Goal: Task Accomplishment & Management: Complete application form

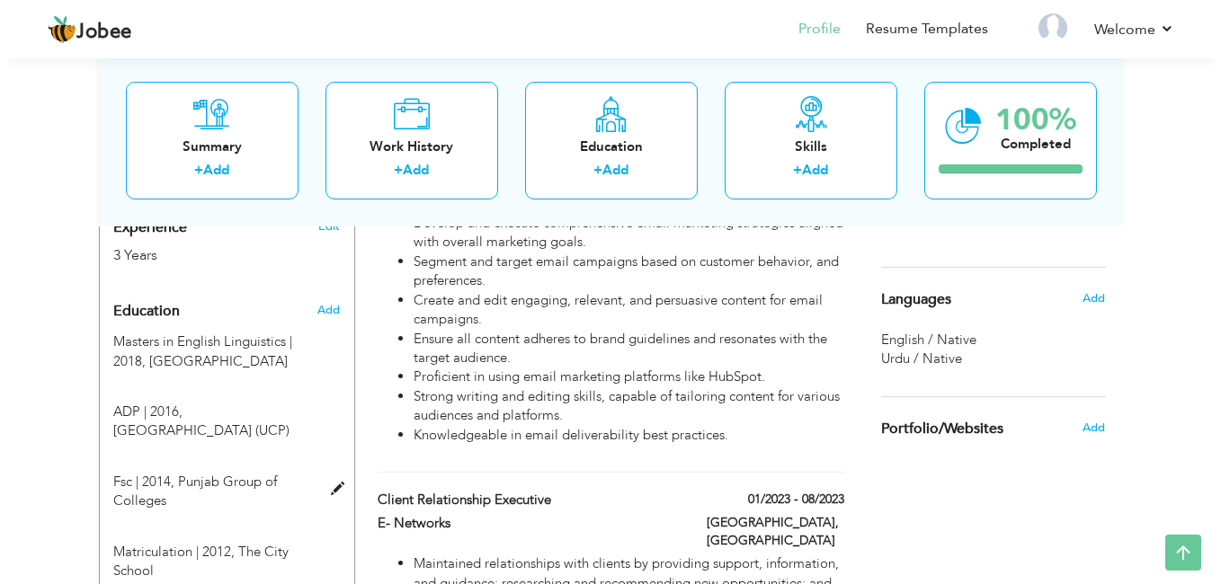
scroll to position [629, 0]
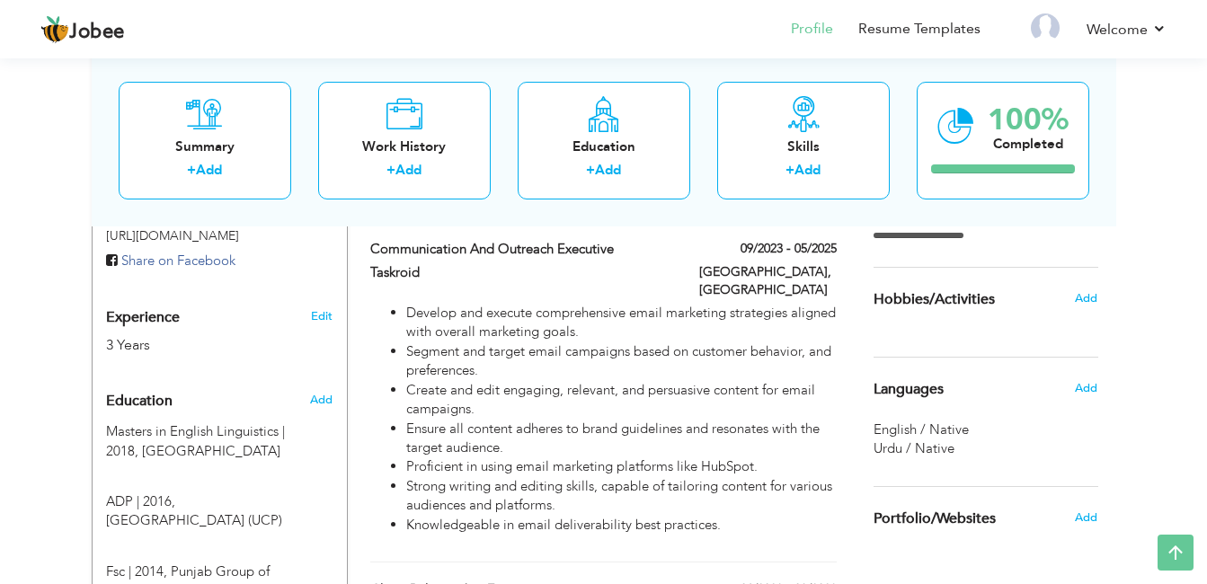
click at [148, 310] on span "Experience" at bounding box center [143, 318] width 74 height 16
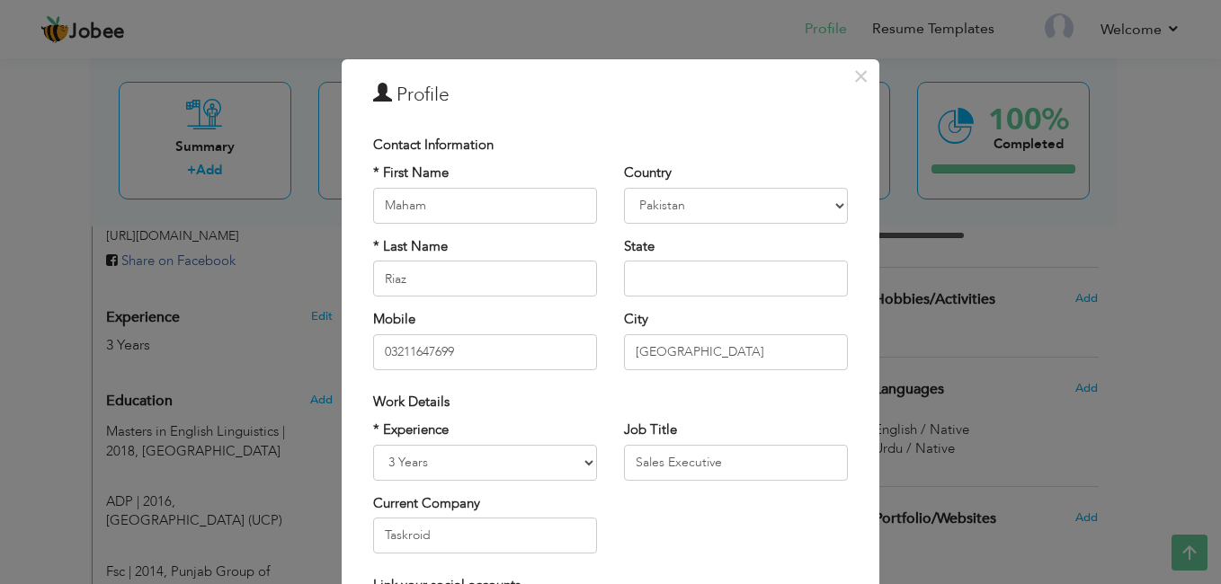
scroll to position [0, 0]
click at [142, 299] on div "× Profile Contact Information * First Name Maham * Last Name Riaz U.K" at bounding box center [610, 292] width 1221 height 584
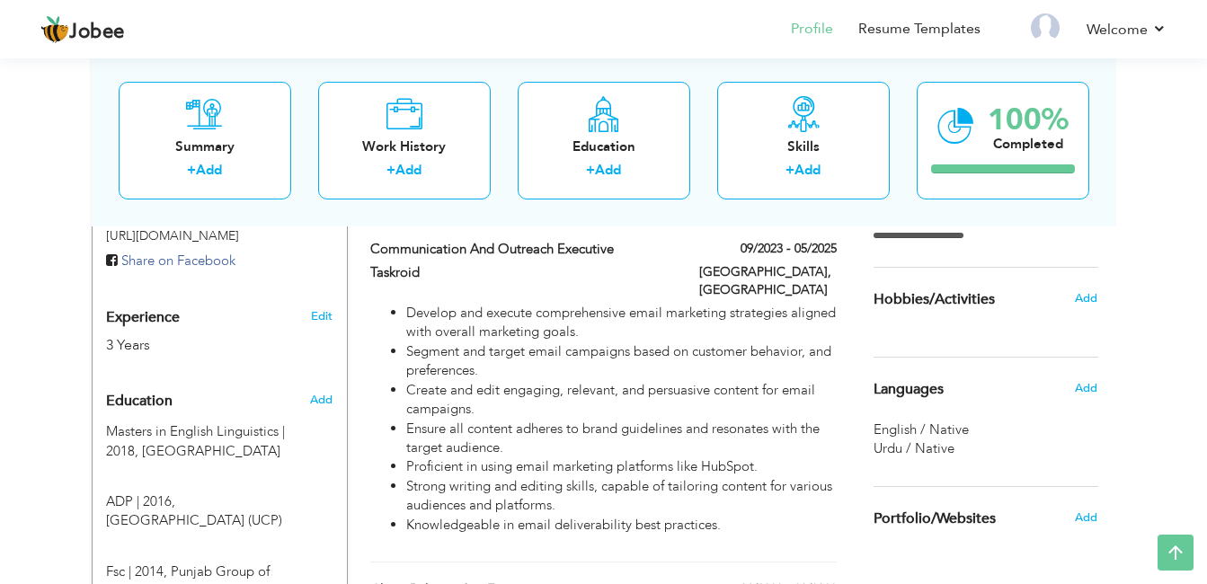
click at [141, 310] on span "Experience" at bounding box center [143, 318] width 74 height 16
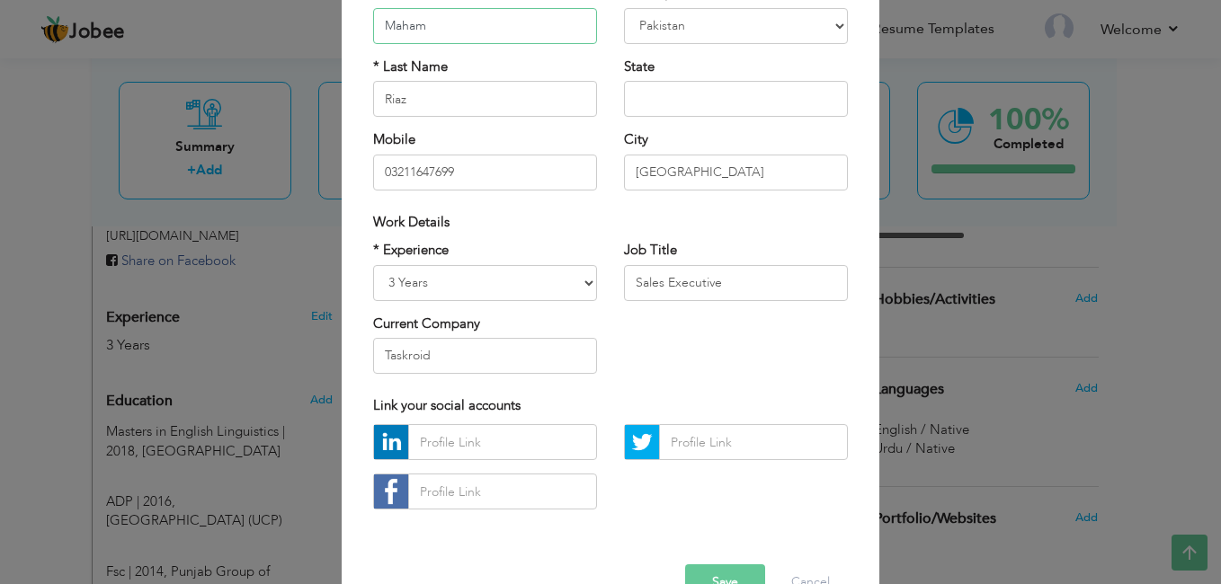
scroll to position [227, 0]
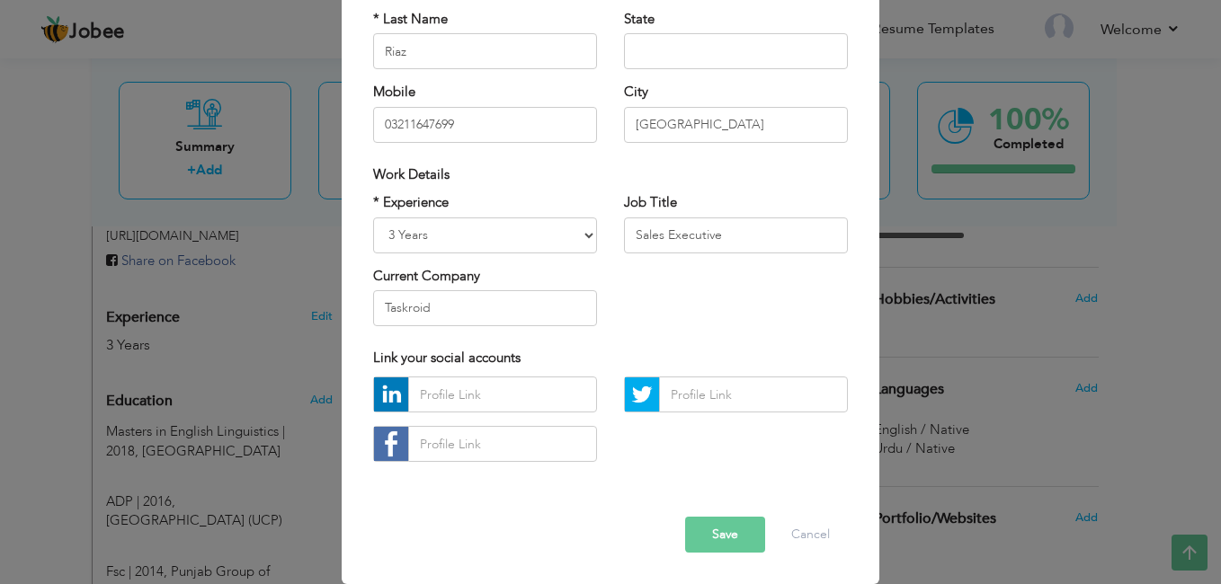
click at [1127, 165] on div "× Profile Contact Information * First Name Maham * Last Name Riaz U.K" at bounding box center [610, 292] width 1221 height 584
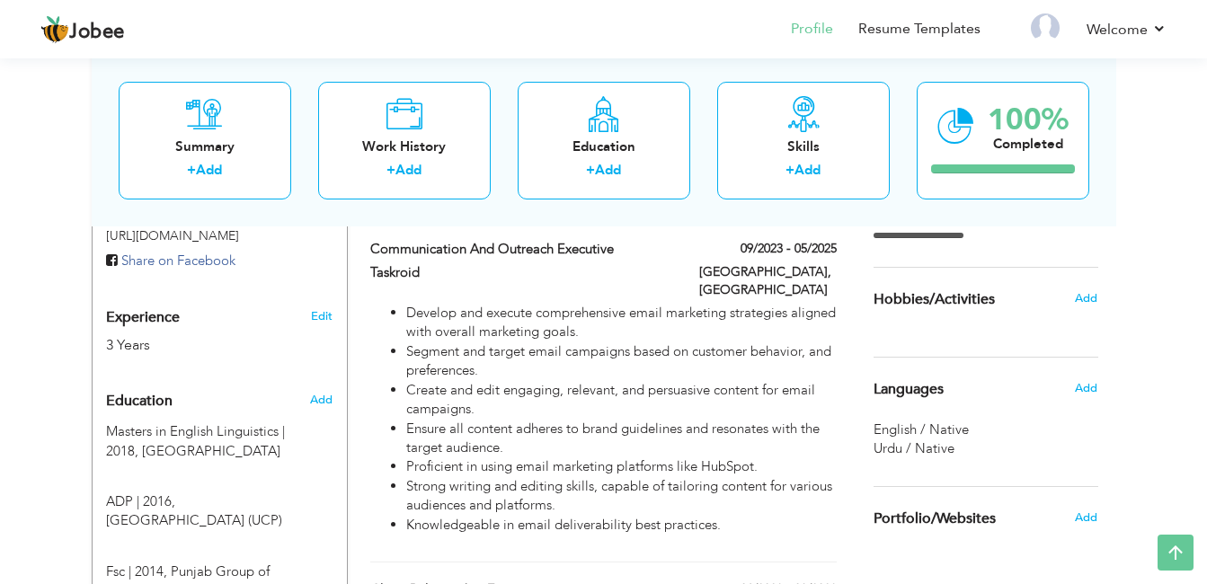
click at [412, 156] on div "Work History" at bounding box center [405, 146] width 144 height 19
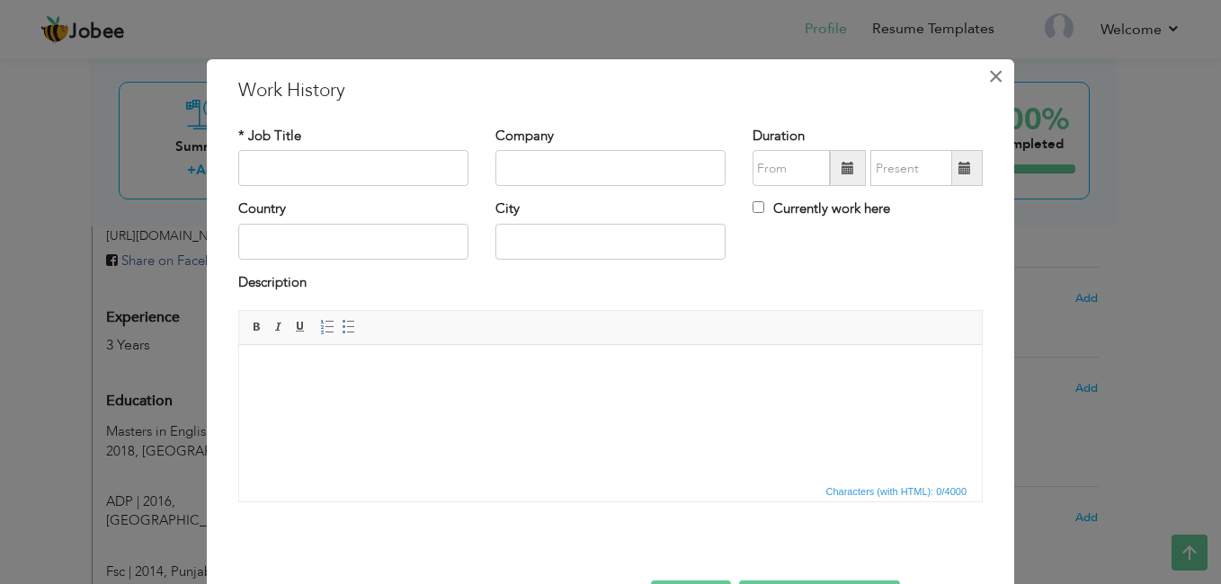
click at [988, 79] on span "×" at bounding box center [995, 76] width 15 height 32
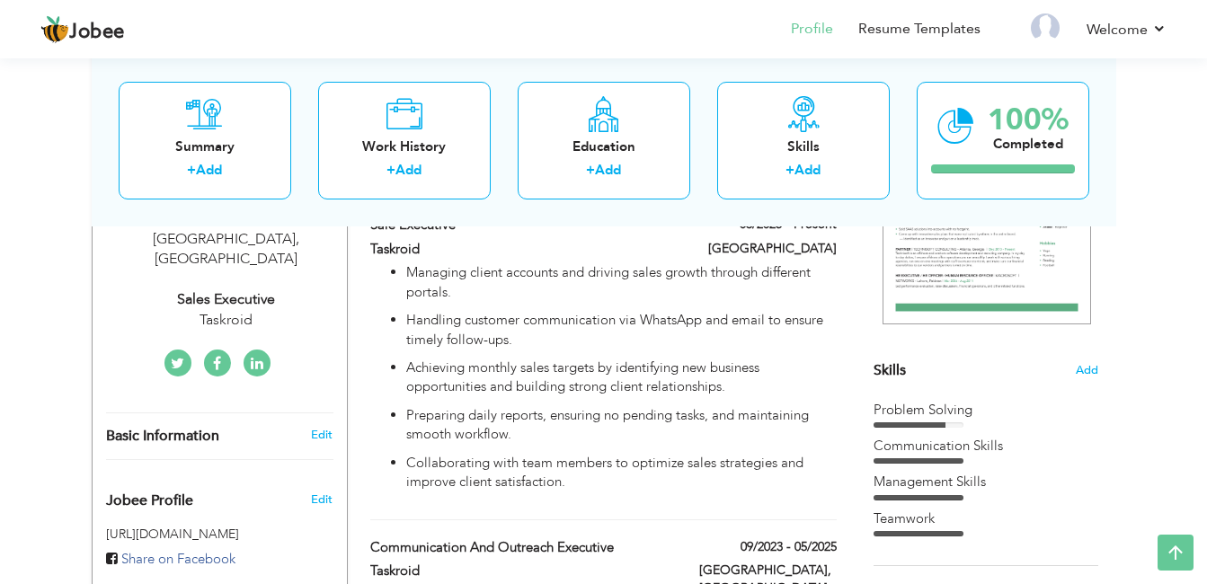
scroll to position [180, 0]
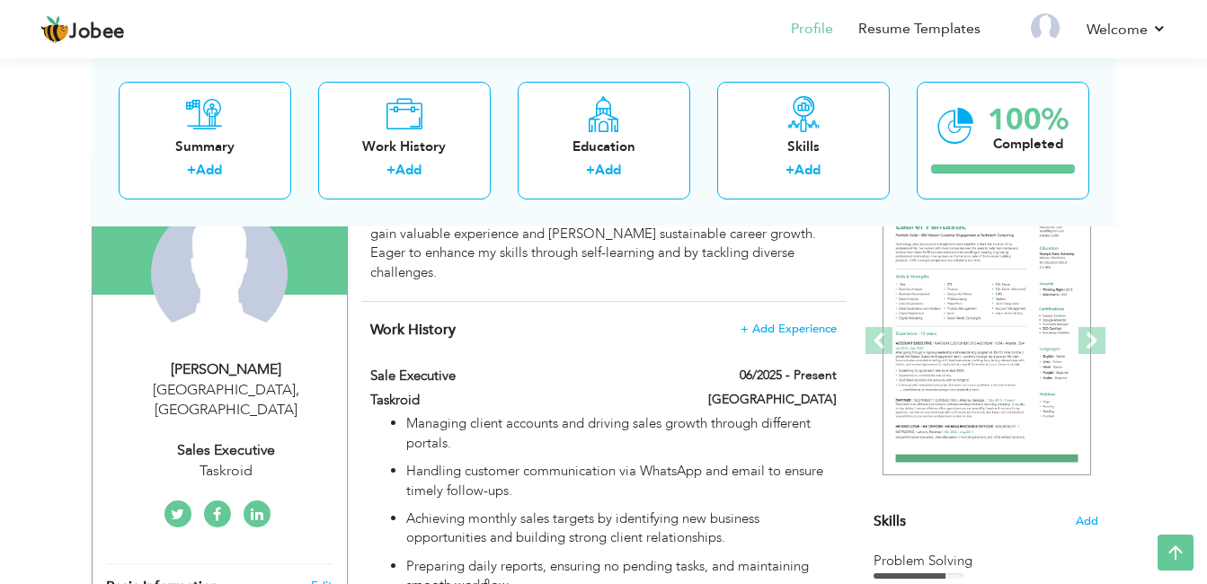
click at [774, 323] on span "+ Add Experience" at bounding box center [789, 329] width 96 height 13
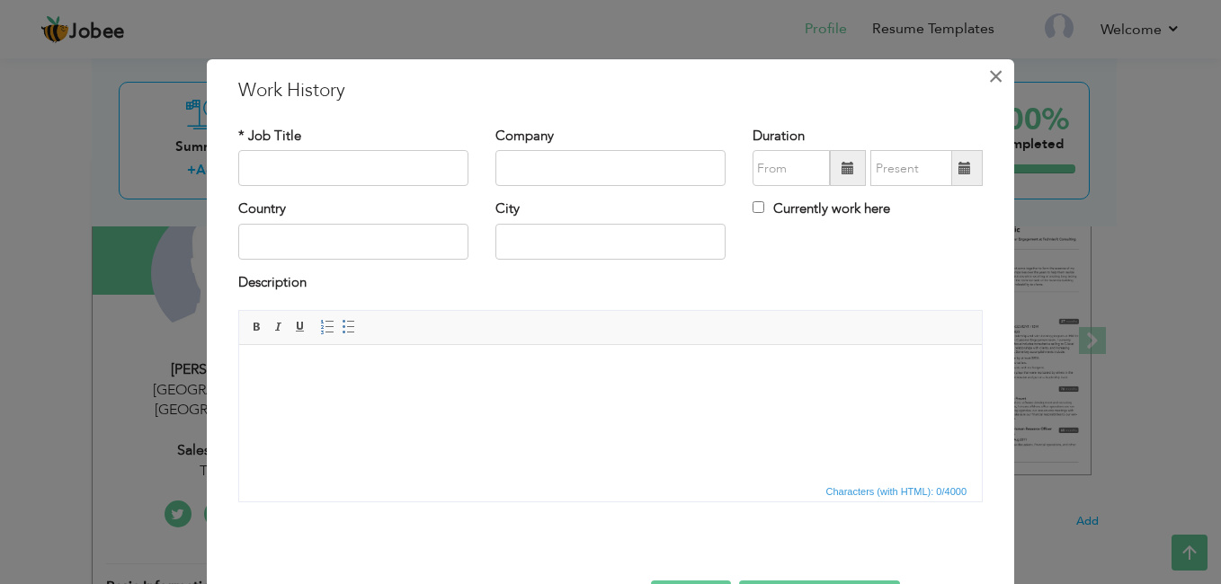
click at [988, 79] on span "×" at bounding box center [995, 76] width 15 height 32
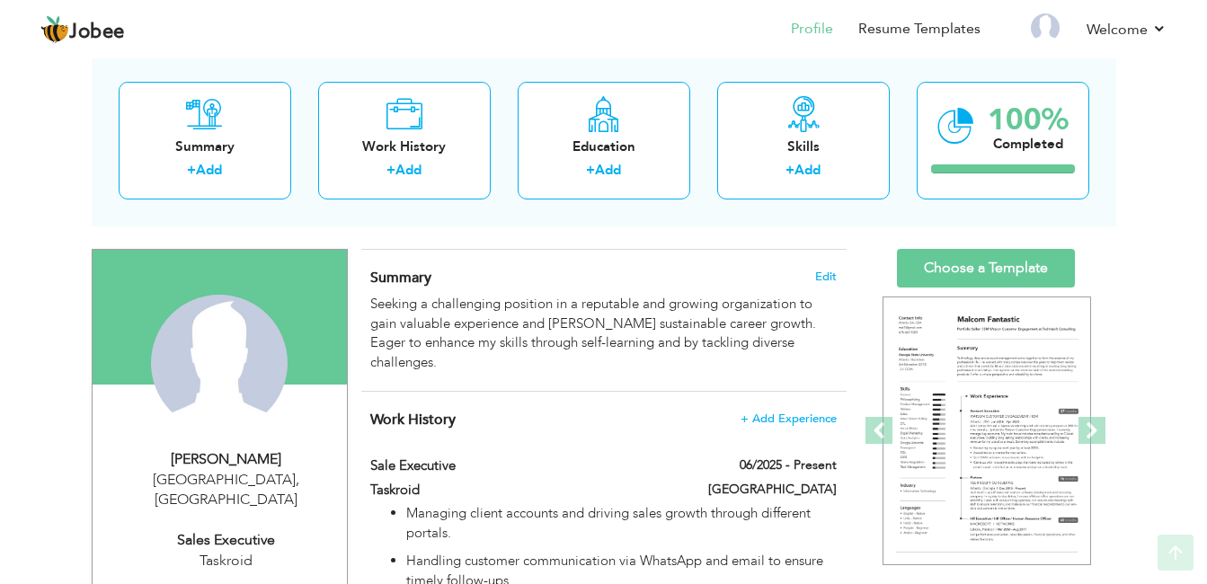
scroll to position [0, 0]
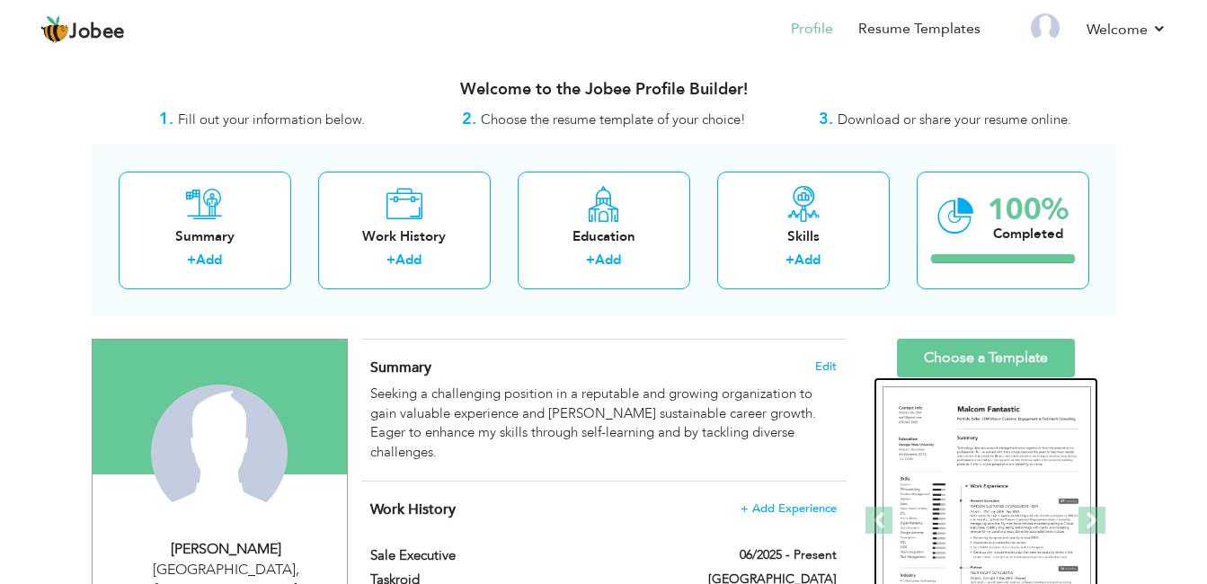
click at [946, 448] on img at bounding box center [987, 522] width 209 height 270
